Goal: Information Seeking & Learning: Learn about a topic

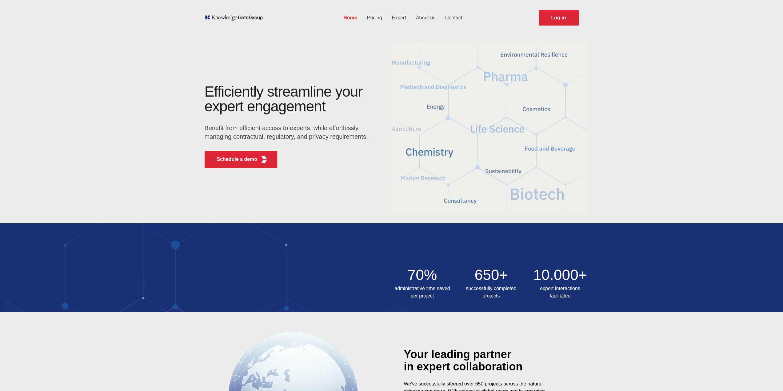
click at [401, 19] on link "Expert" at bounding box center [399, 18] width 24 height 16
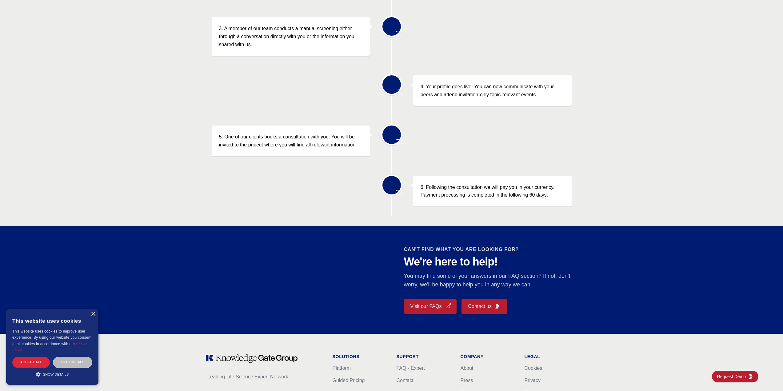
scroll to position [338, 0]
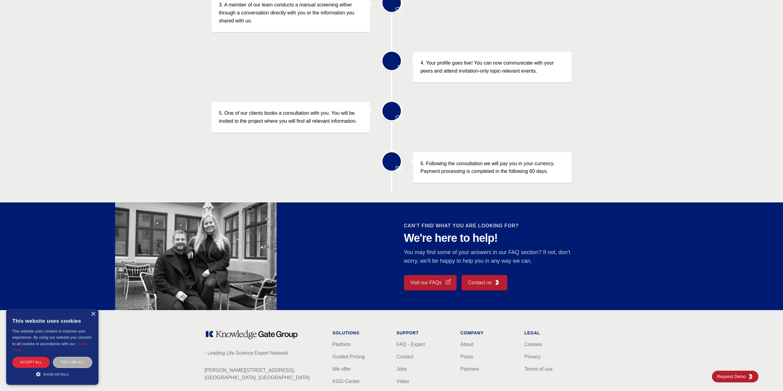
click at [73, 360] on div "Decline all" at bounding box center [72, 362] width 39 height 11
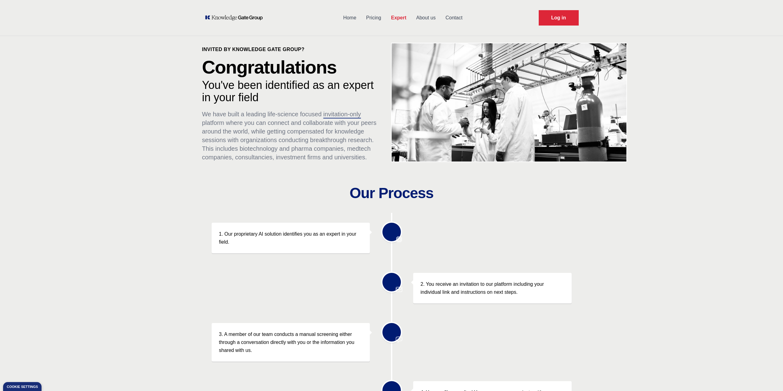
scroll to position [0, 0]
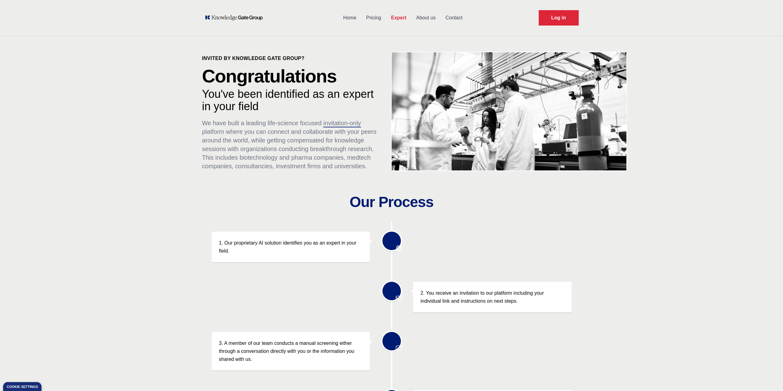
click at [381, 18] on link "Pricing" at bounding box center [373, 18] width 25 height 16
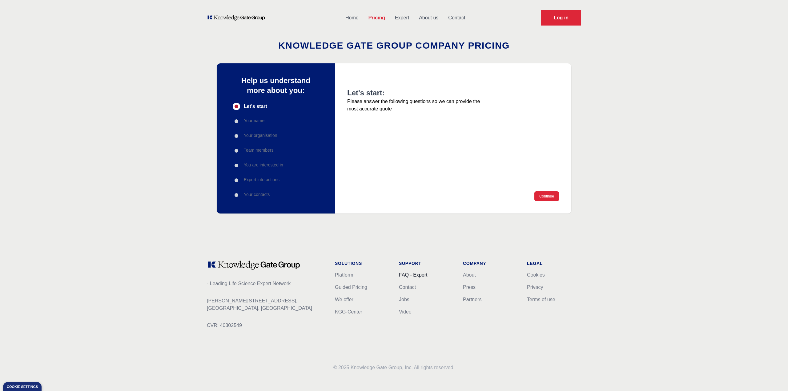
click at [424, 275] on link "FAQ - Expert" at bounding box center [413, 274] width 28 height 5
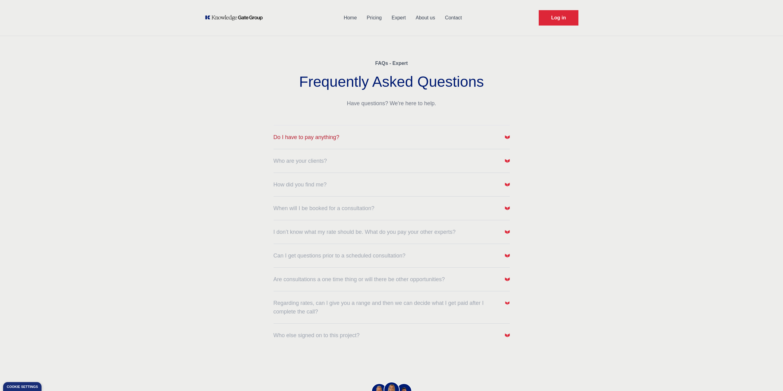
click at [379, 139] on button "Do I have to pay anything?" at bounding box center [392, 137] width 236 height 9
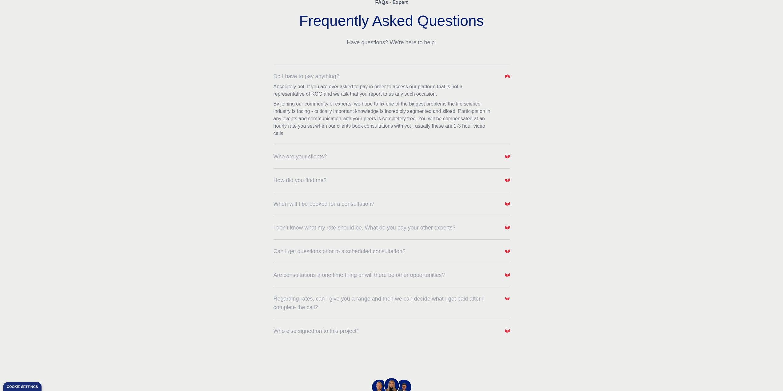
scroll to position [62, 0]
click at [459, 227] on button "I don’t know what my rate should be. What do you pay your other experts?" at bounding box center [392, 227] width 236 height 9
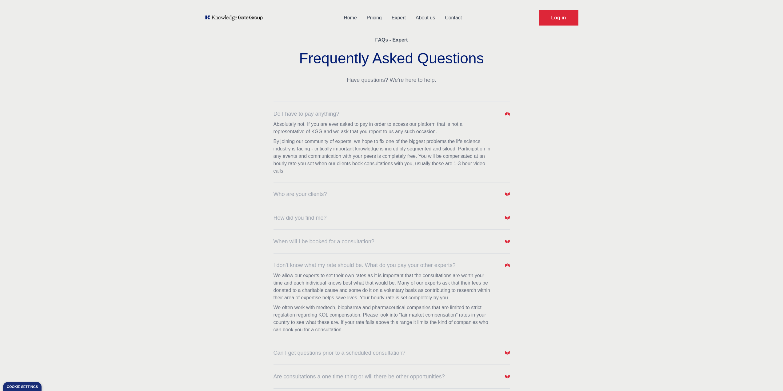
scroll to position [0, 0]
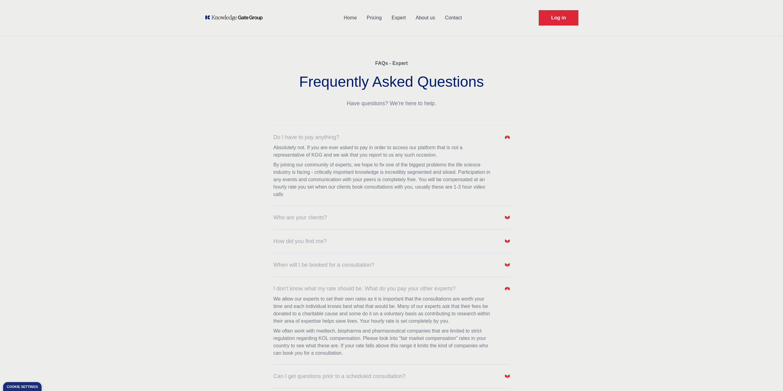
click at [349, 18] on link "Home" at bounding box center [350, 18] width 23 height 16
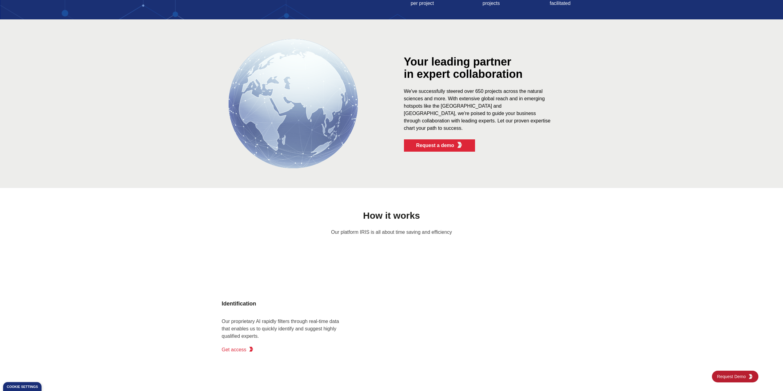
scroll to position [308, 0]
